Goal: Navigation & Orientation: Find specific page/section

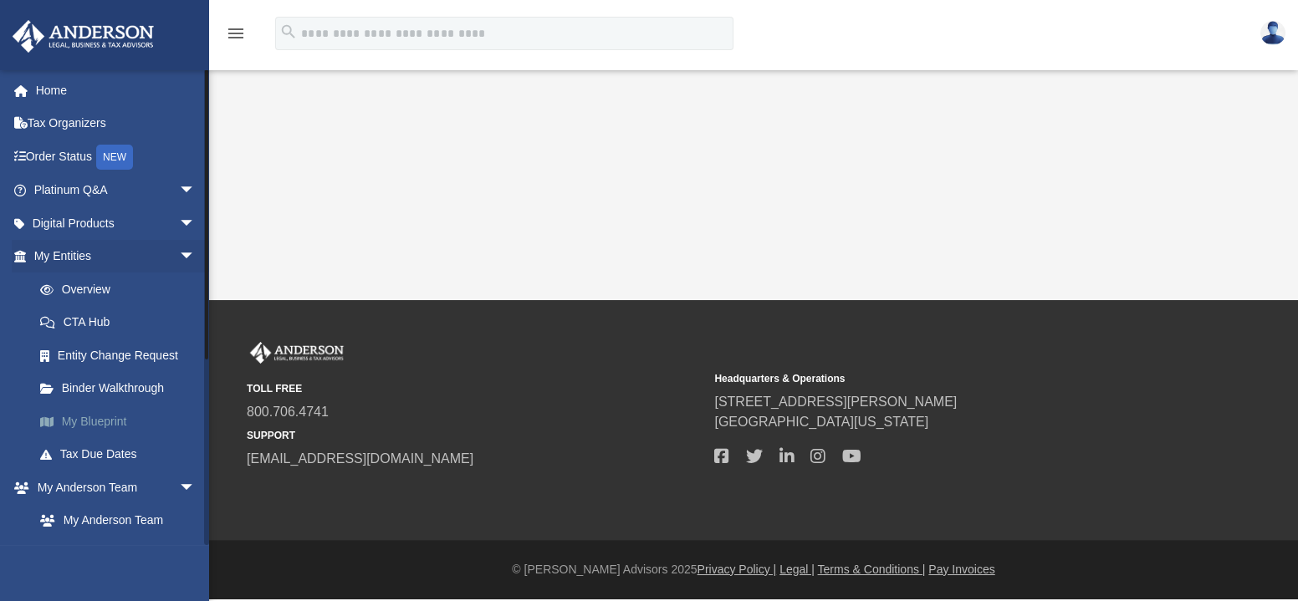
click at [100, 418] on link "My Blueprint" at bounding box center [121, 421] width 197 height 33
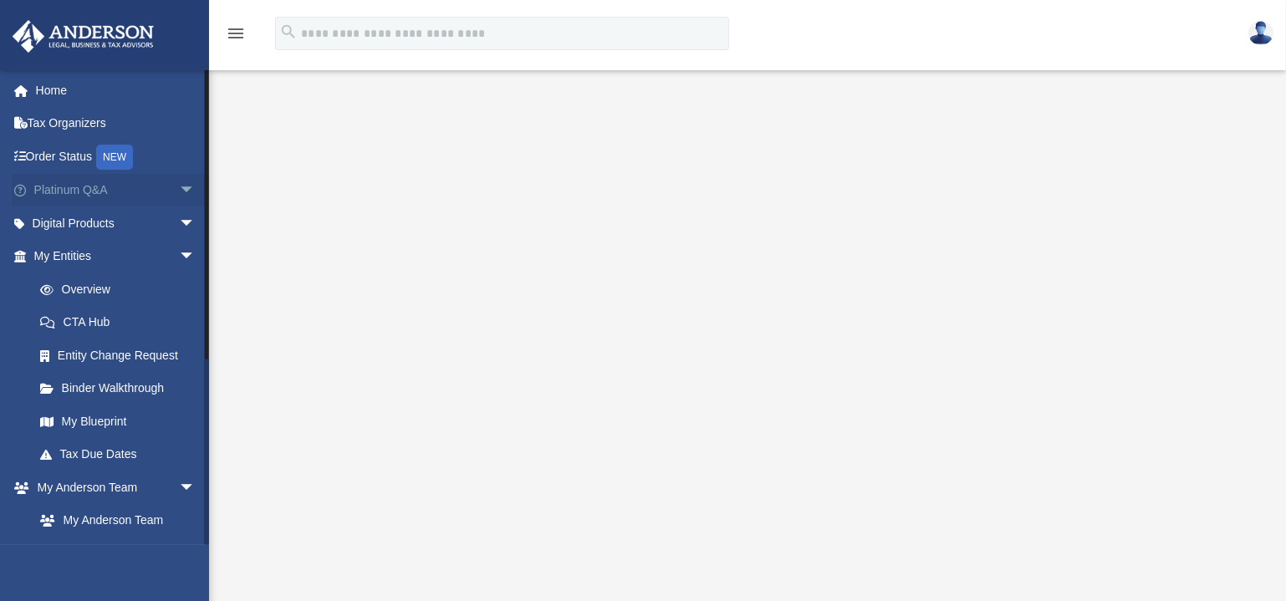
click at [78, 197] on link "Platinum Q&A arrow_drop_down" at bounding box center [116, 190] width 209 height 33
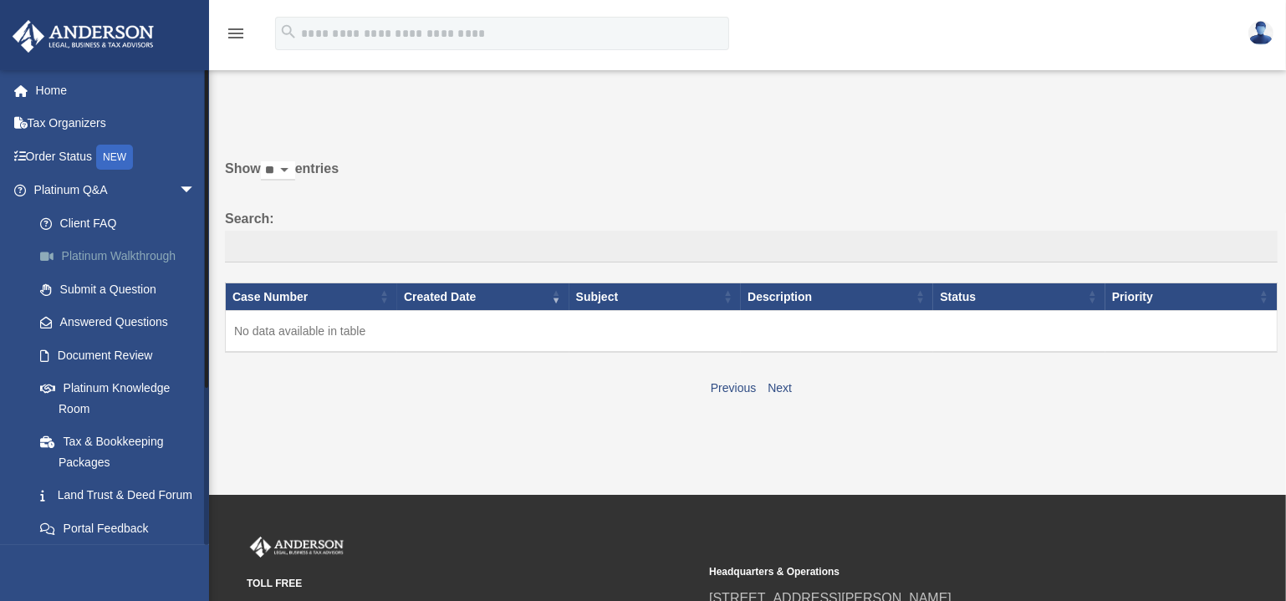
click at [95, 258] on link "Platinum Walkthrough" at bounding box center [121, 256] width 197 height 33
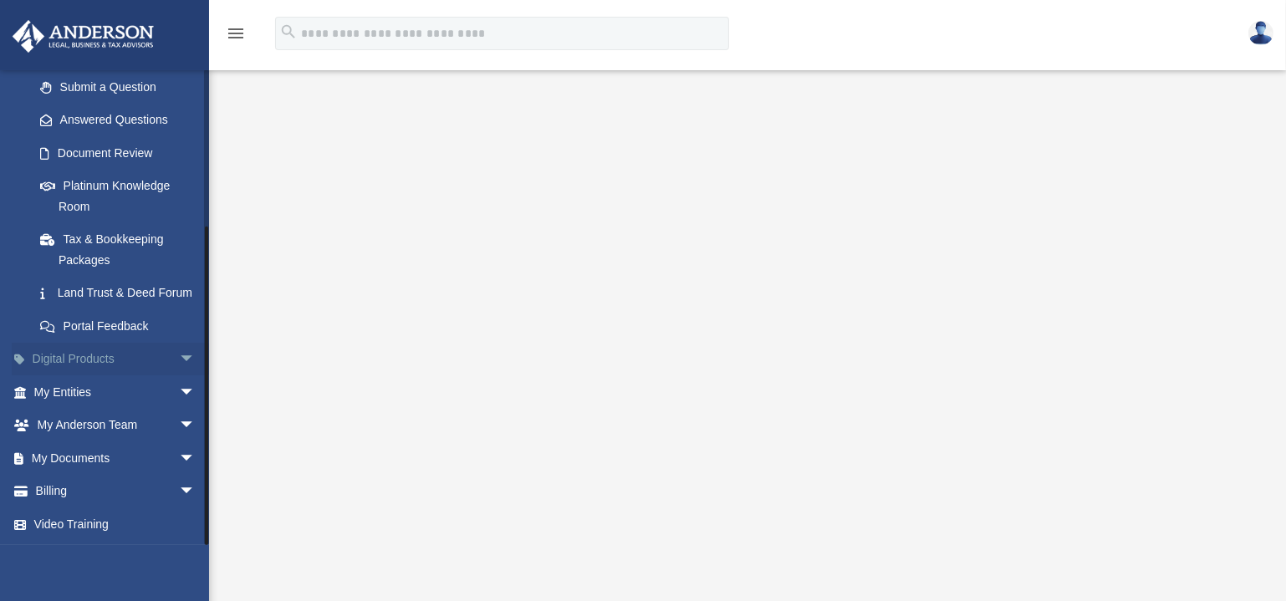
scroll to position [151, 0]
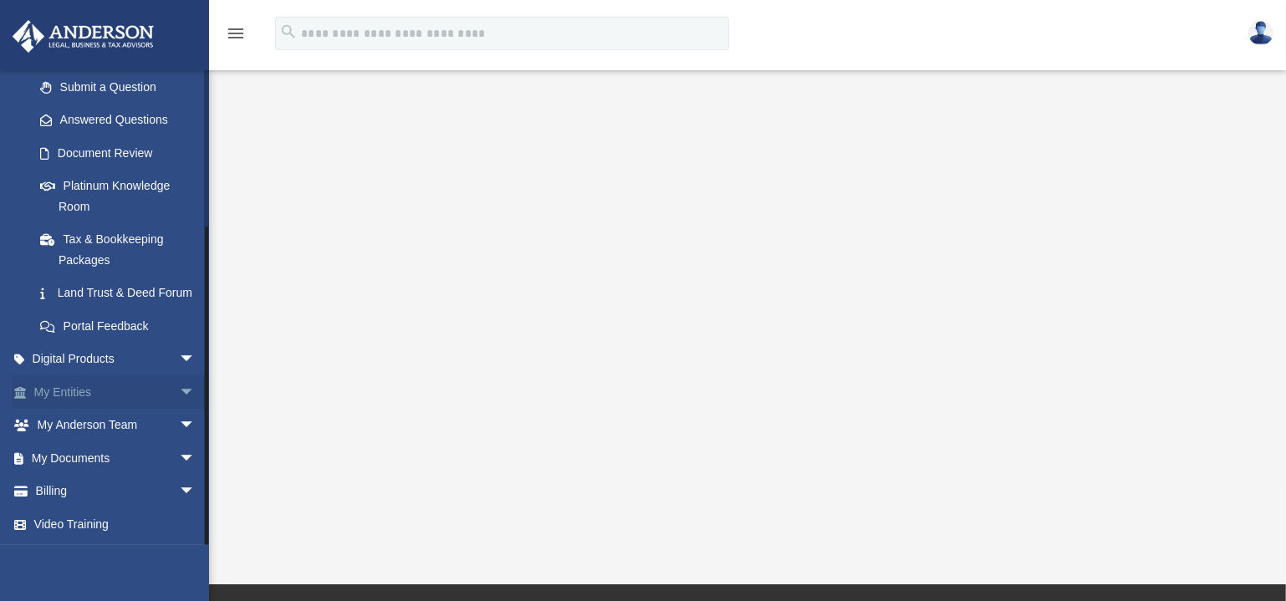
click at [111, 395] on link "My Entities arrow_drop_down" at bounding box center [116, 392] width 209 height 33
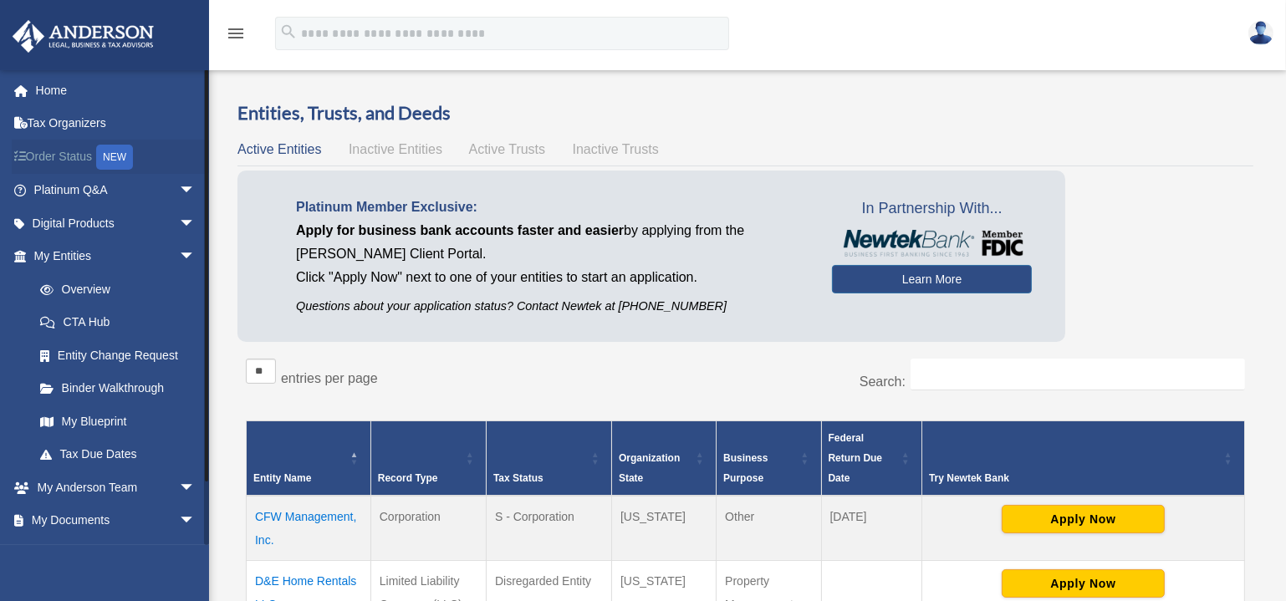
click at [125, 166] on div "NEW" at bounding box center [114, 157] width 37 height 25
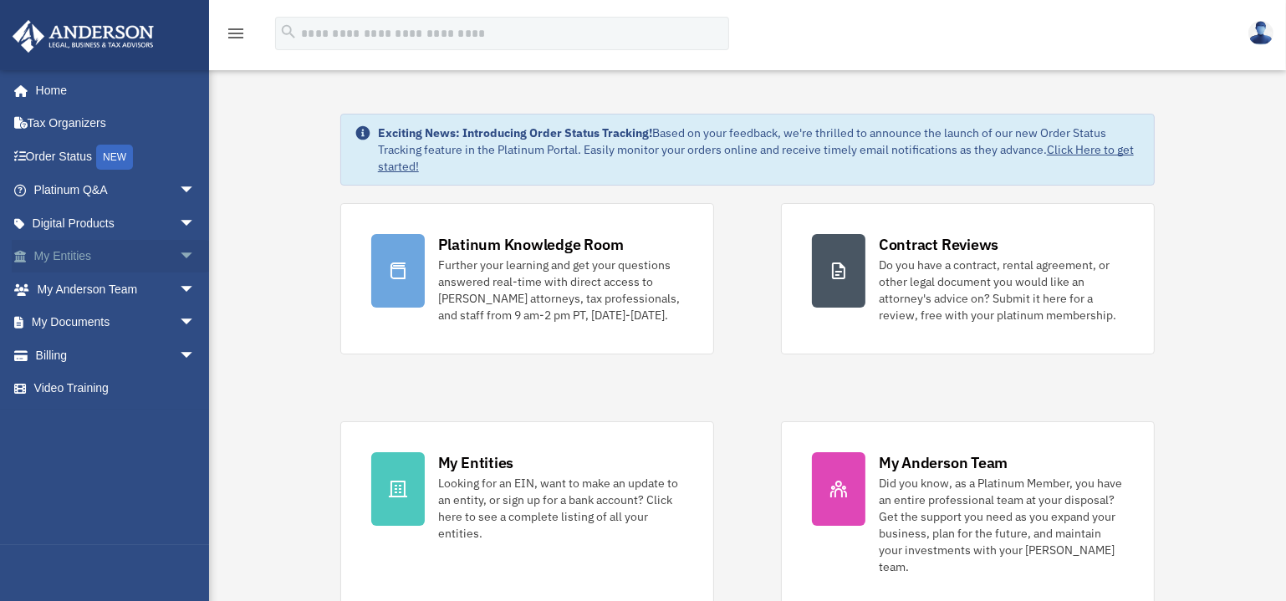
click at [120, 266] on link "My Entities arrow_drop_down" at bounding box center [116, 256] width 209 height 33
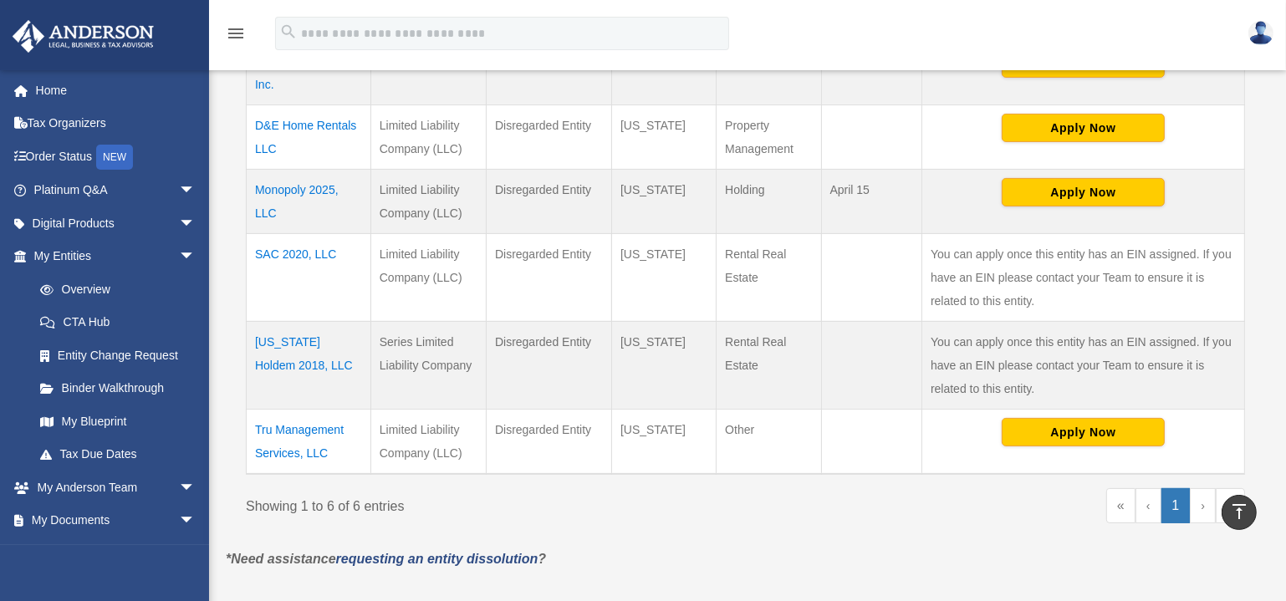
scroll to position [380, 0]
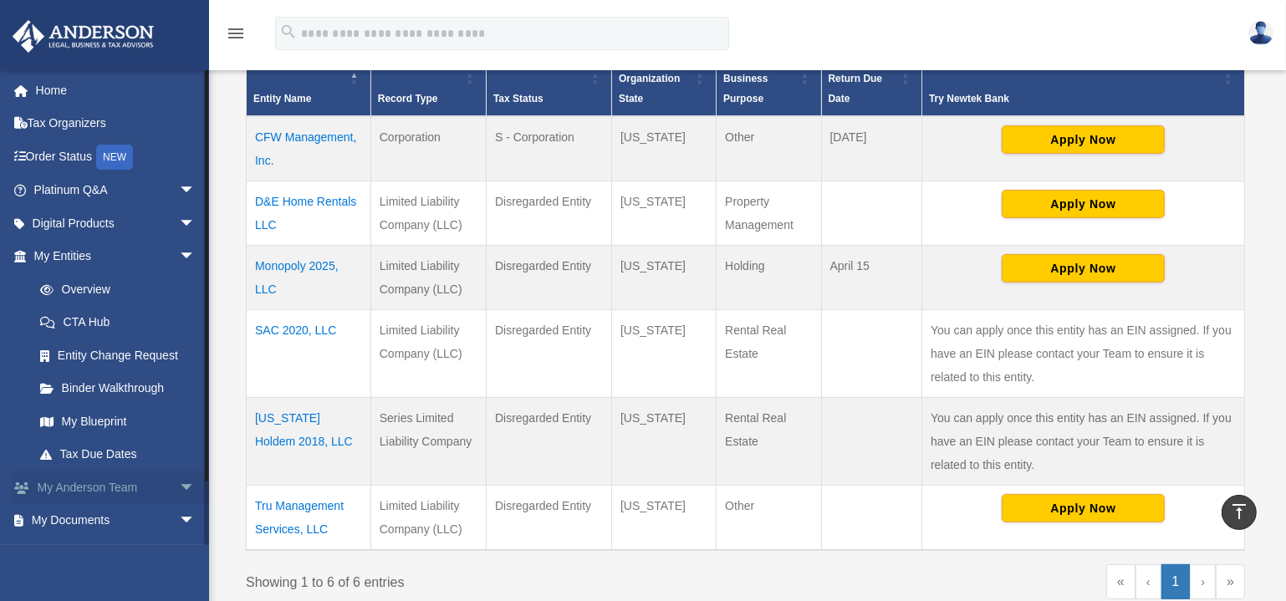
click at [86, 485] on link "My Anderson Team arrow_drop_down" at bounding box center [116, 487] width 209 height 33
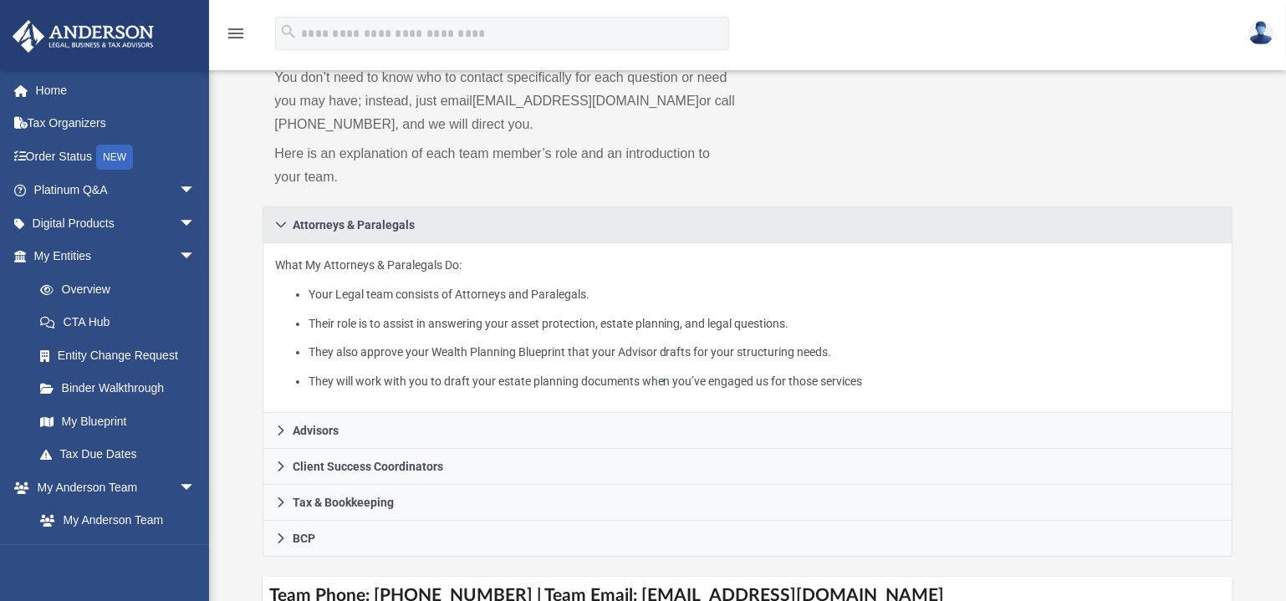
scroll to position [228, 0]
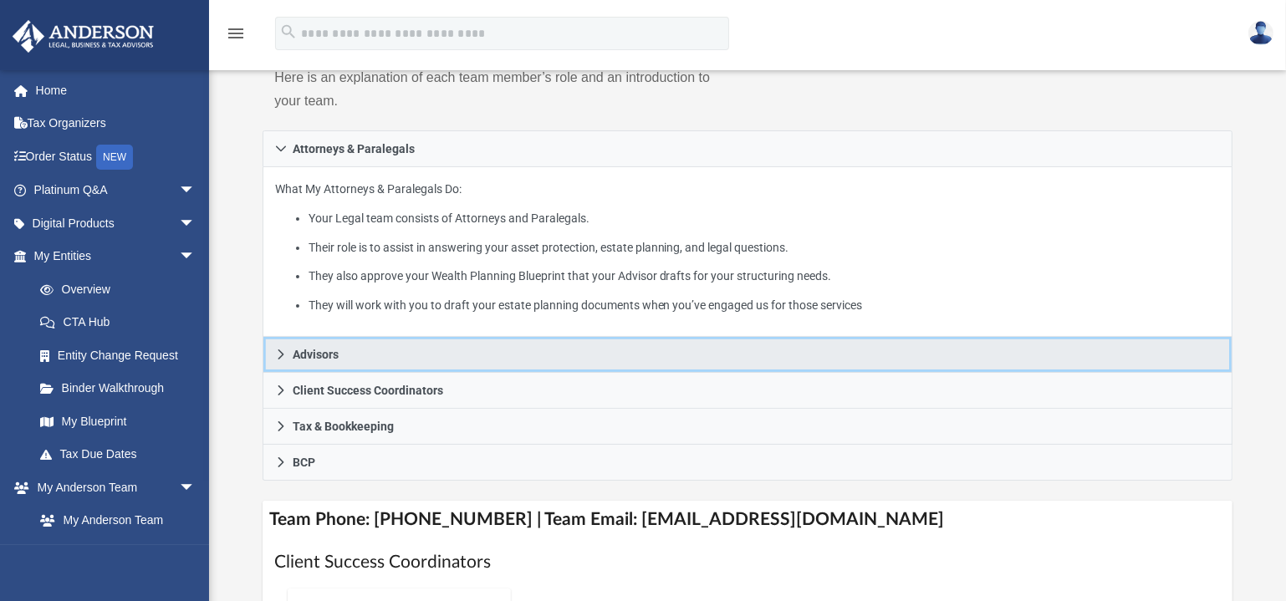
click at [278, 350] on icon at bounding box center [281, 355] width 12 height 12
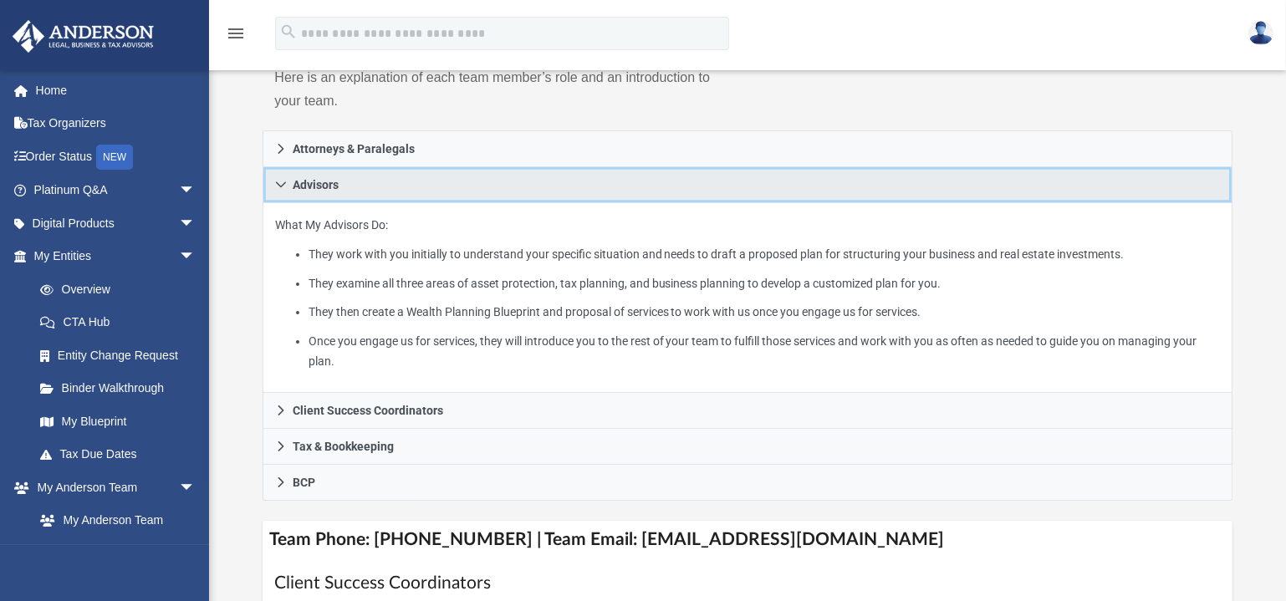
click at [286, 189] on icon at bounding box center [281, 185] width 12 height 12
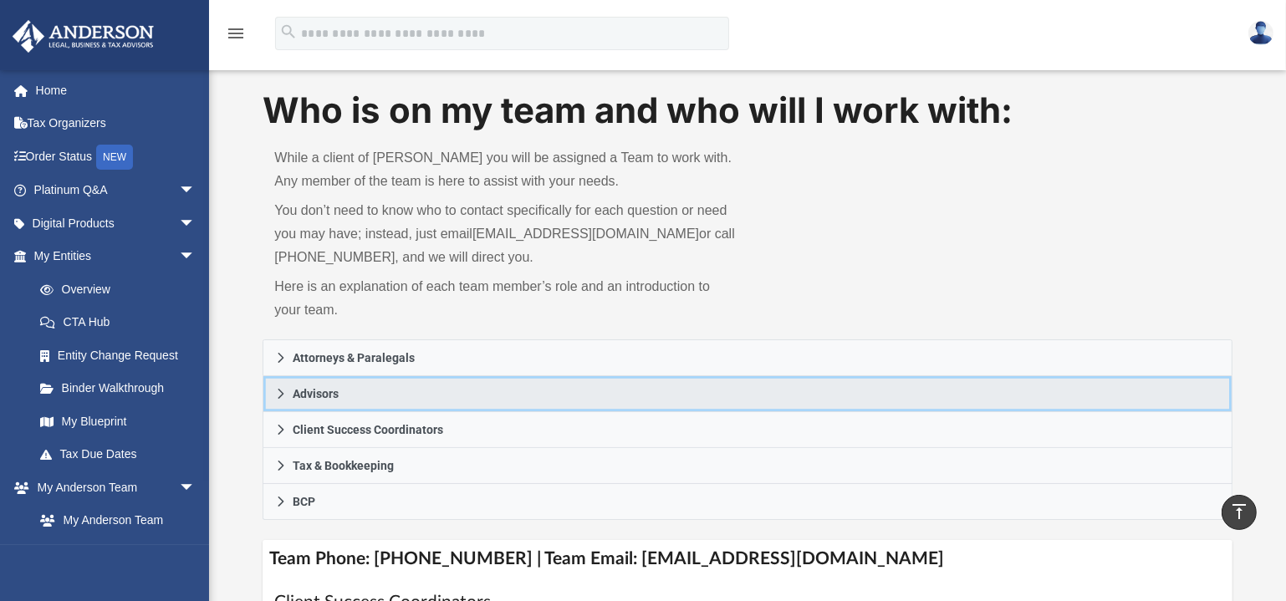
scroll to position [0, 0]
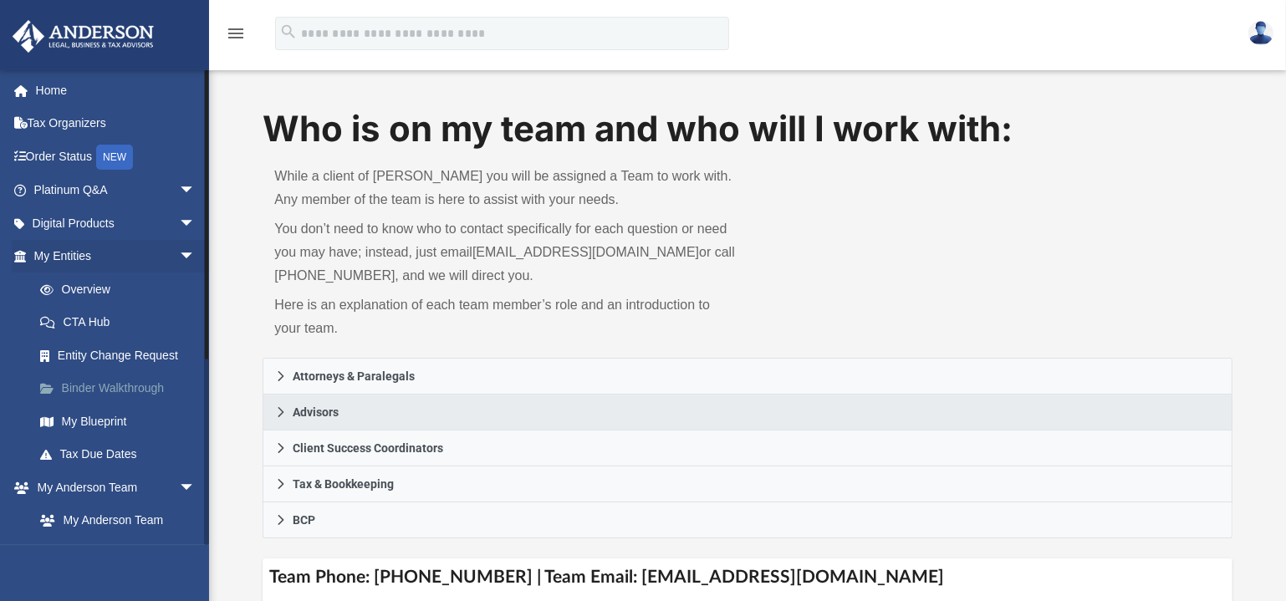
click at [91, 386] on link "Binder Walkthrough" at bounding box center [121, 388] width 197 height 33
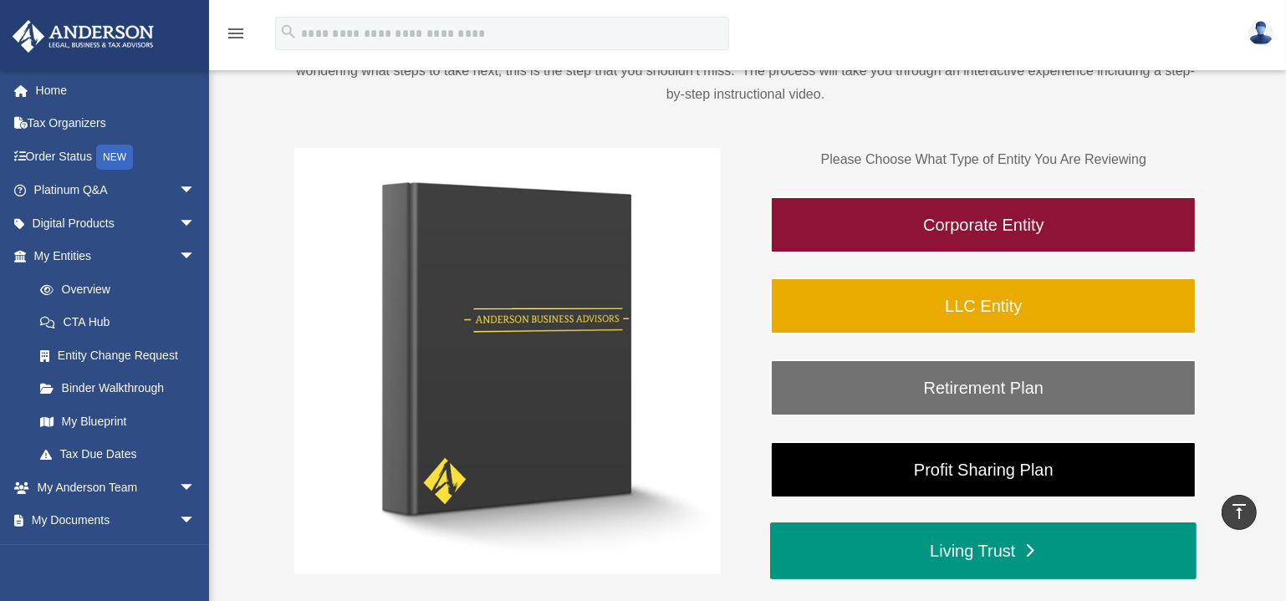
scroll to position [151, 0]
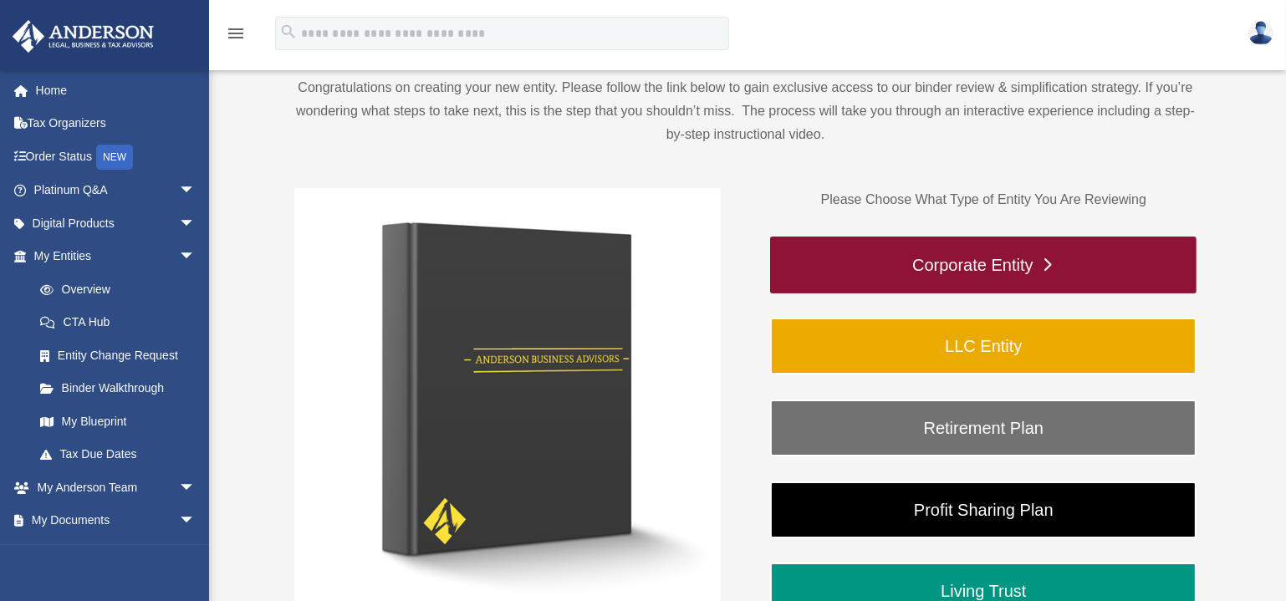
click at [991, 263] on link "Corporate Entity" at bounding box center [983, 265] width 427 height 57
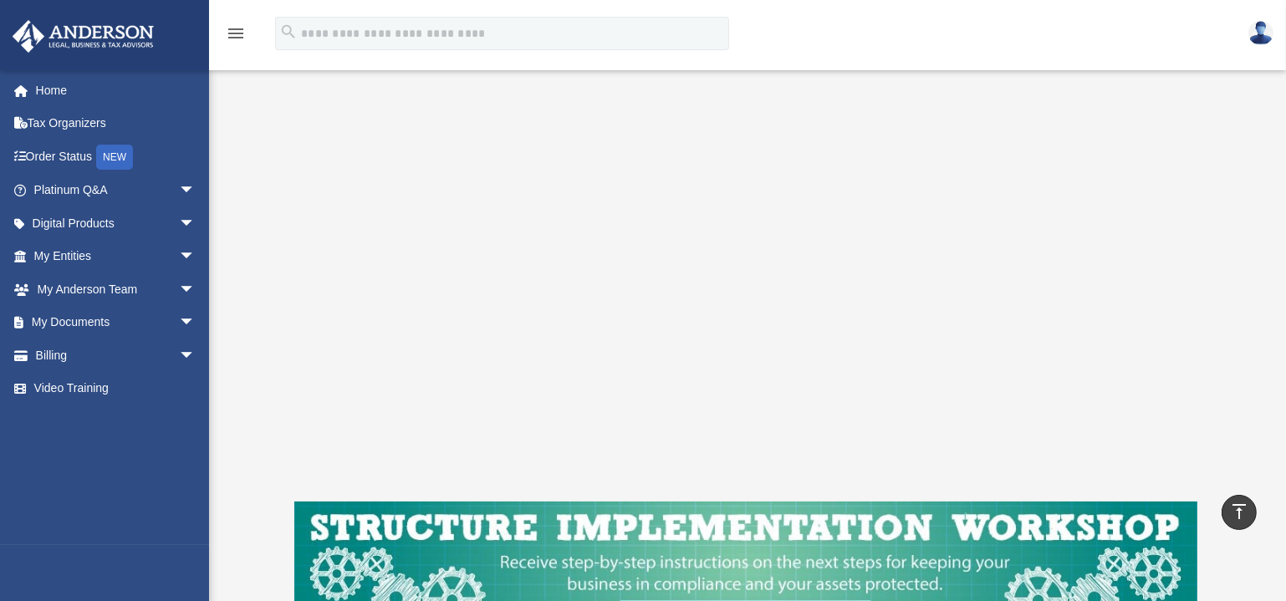
scroll to position [228, 0]
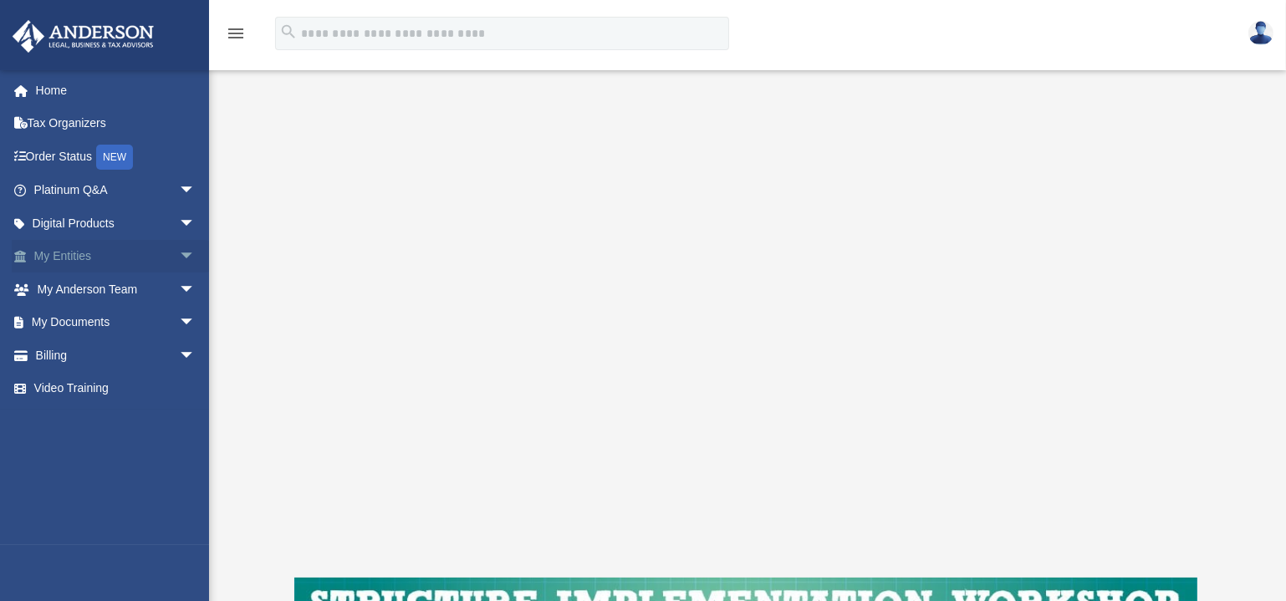
click at [179, 254] on span "arrow_drop_down" at bounding box center [195, 257] width 33 height 34
